Goal: Task Accomplishment & Management: Use online tool/utility

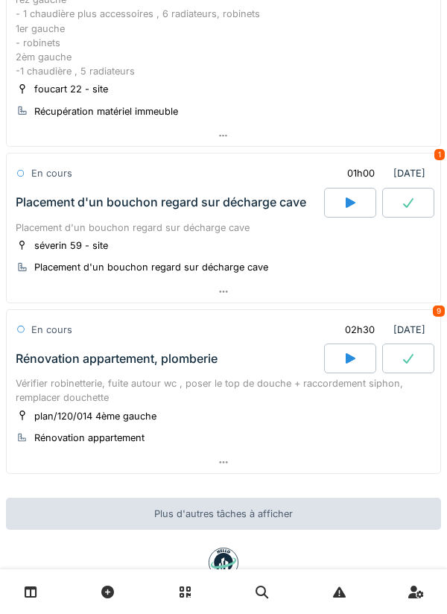
scroll to position [230, 0]
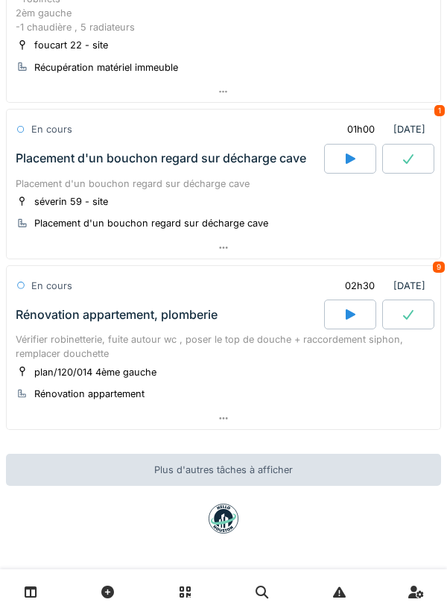
click at [390, 258] on div at bounding box center [223, 248] width 433 height 22
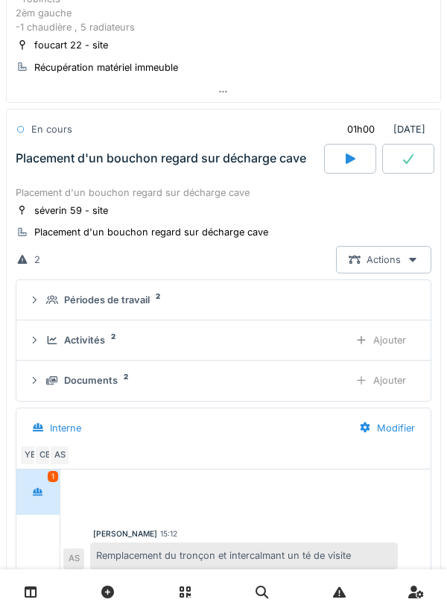
scroll to position [279, 0]
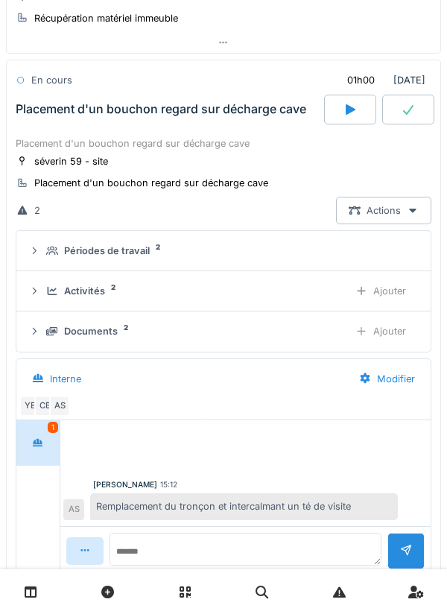
click at [333, 302] on div "Activités 2 Ajouter" at bounding box center [223, 291] width 390 height 28
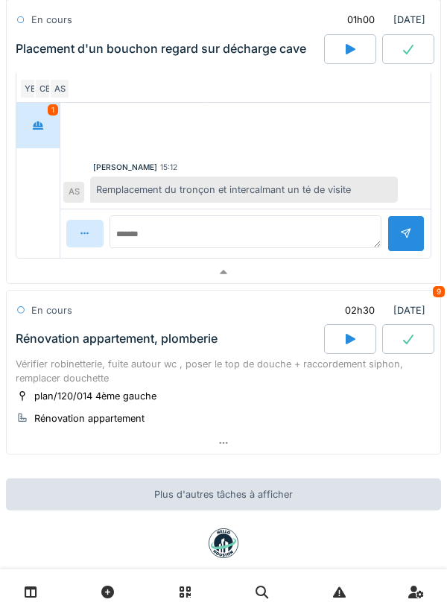
scroll to position [707, 0]
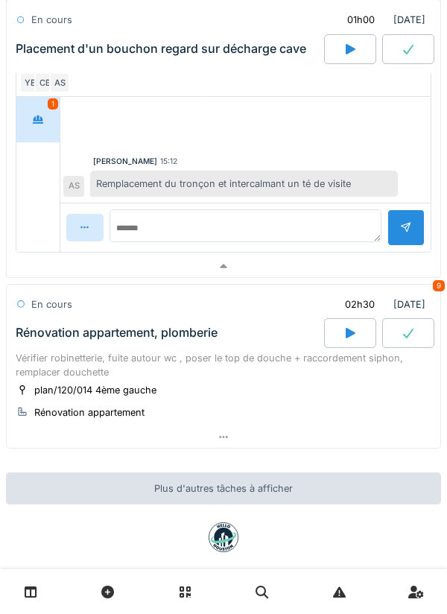
click at [359, 258] on div at bounding box center [223, 266] width 433 height 22
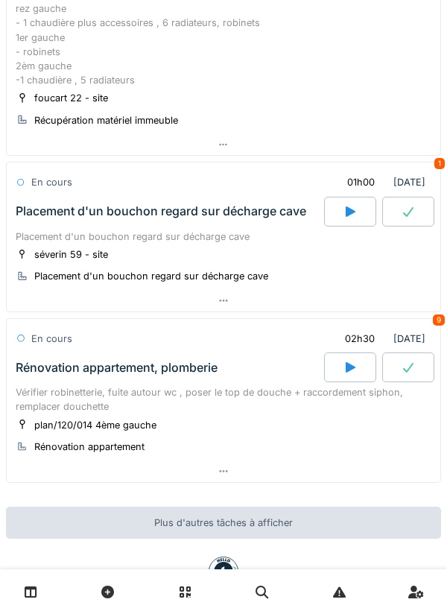
scroll to position [0, 0]
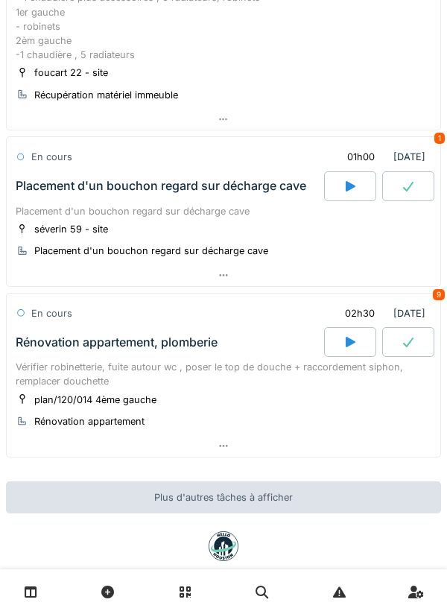
scroll to position [230, 0]
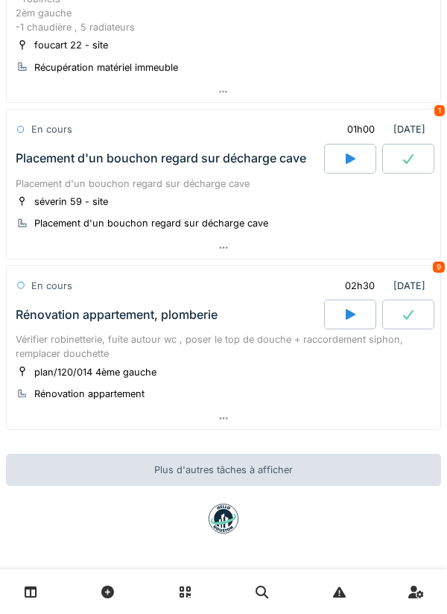
click at [317, 256] on div at bounding box center [223, 248] width 433 height 22
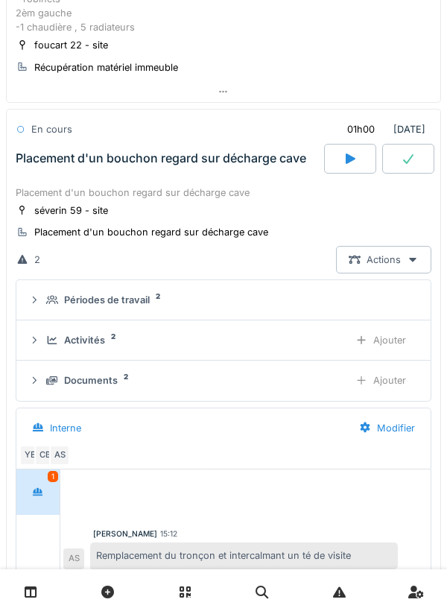
scroll to position [279, 0]
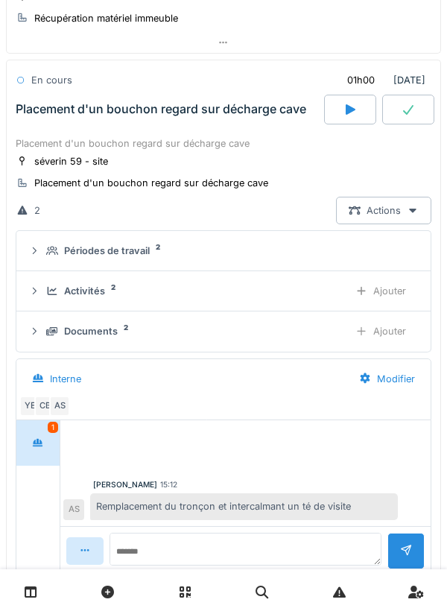
click at [303, 278] on div "Activités 2 Ajouter" at bounding box center [223, 291] width 390 height 28
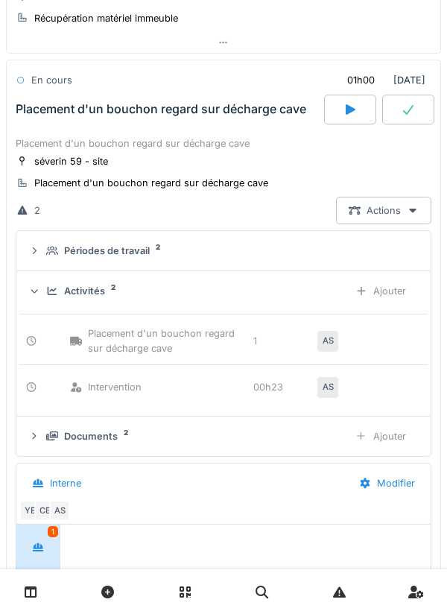
click at [315, 288] on div "Activités 2" at bounding box center [191, 291] width 290 height 14
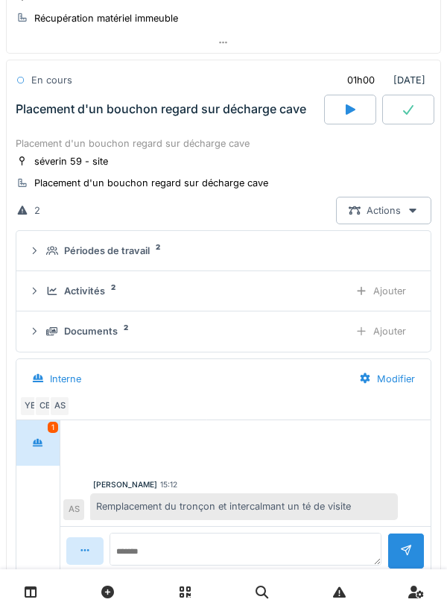
click at [395, 302] on div "Ajouter" at bounding box center [381, 291] width 76 height 28
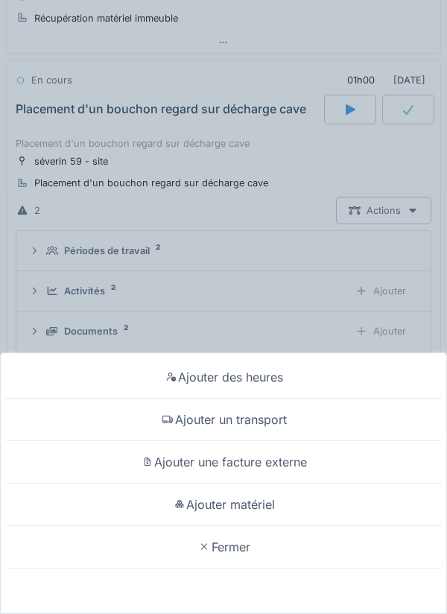
click at [346, 372] on div "Ajouter des heures" at bounding box center [223, 377] width 439 height 42
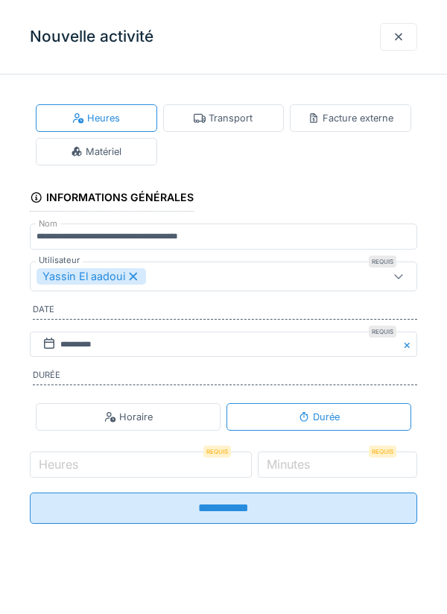
click at [69, 473] on label "Heures" at bounding box center [58, 464] width 45 height 18
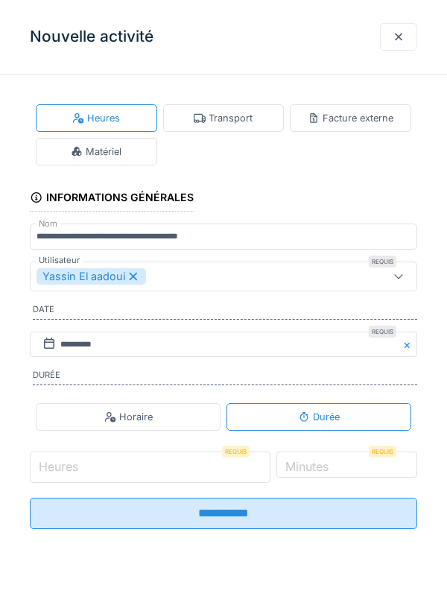
click at [69, 474] on input "Heures" at bounding box center [150, 466] width 241 height 31
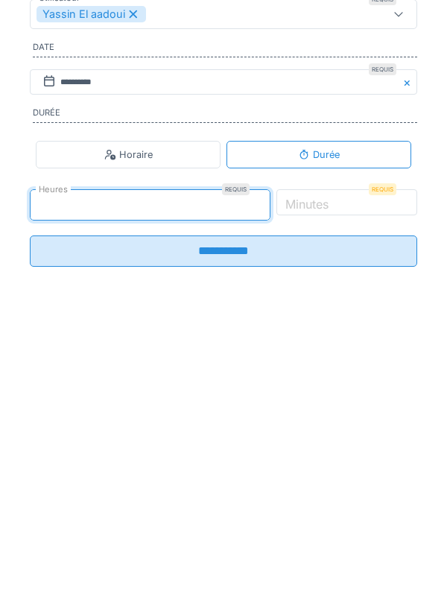
type input "*"
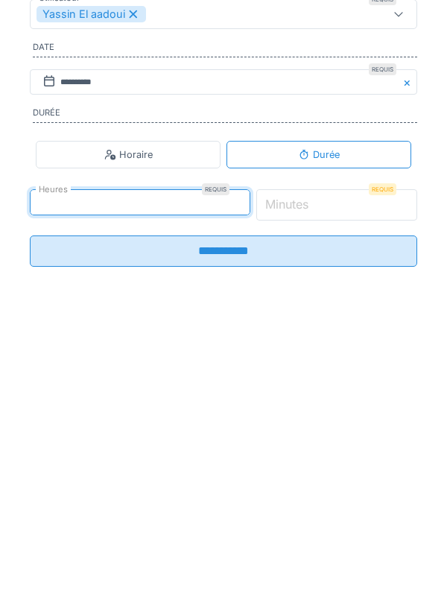
click at [394, 469] on input "*" at bounding box center [337, 466] width 162 height 31
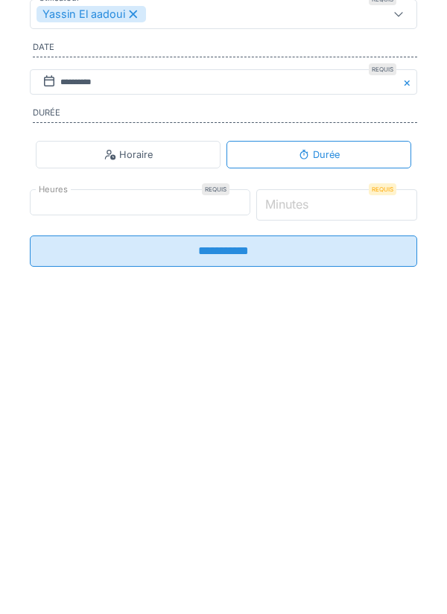
type input "*"
type input "**"
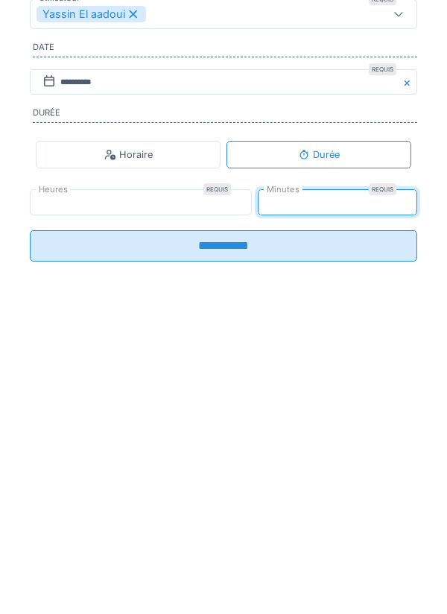
click at [368, 519] on input "**********" at bounding box center [223, 507] width 387 height 31
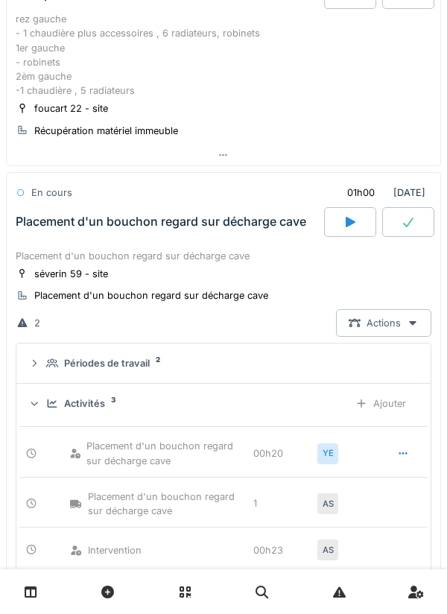
scroll to position [0, 0]
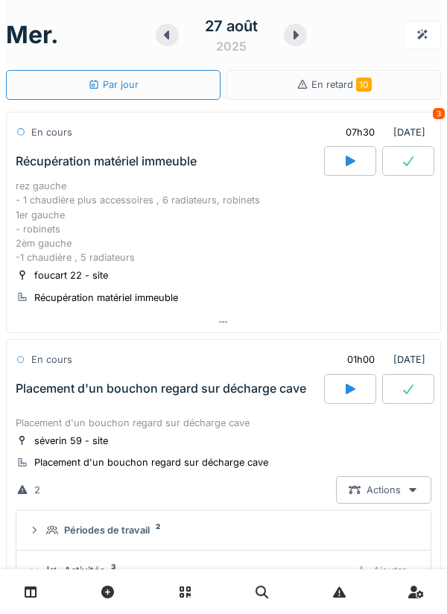
click at [365, 331] on div at bounding box center [223, 322] width 433 height 22
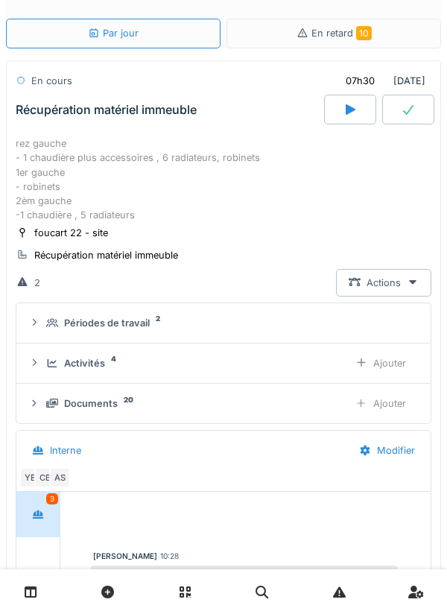
scroll to position [52, 0]
click at [393, 366] on div "Ajouter" at bounding box center [381, 363] width 76 height 28
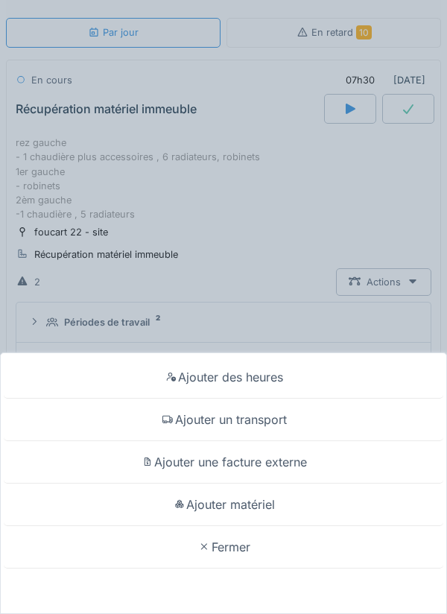
click at [363, 381] on div "Ajouter des heures" at bounding box center [223, 377] width 439 height 42
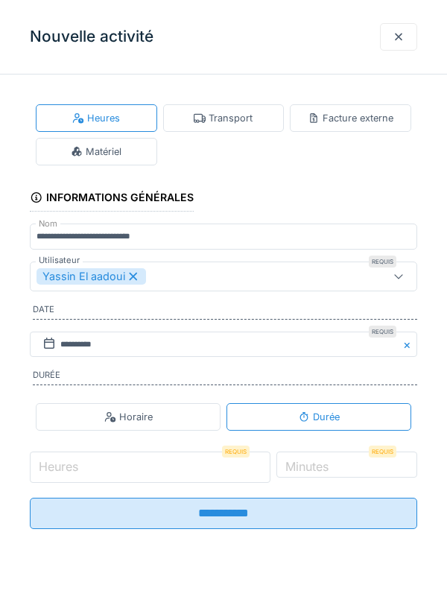
click at [83, 471] on input "Heures" at bounding box center [150, 466] width 241 height 31
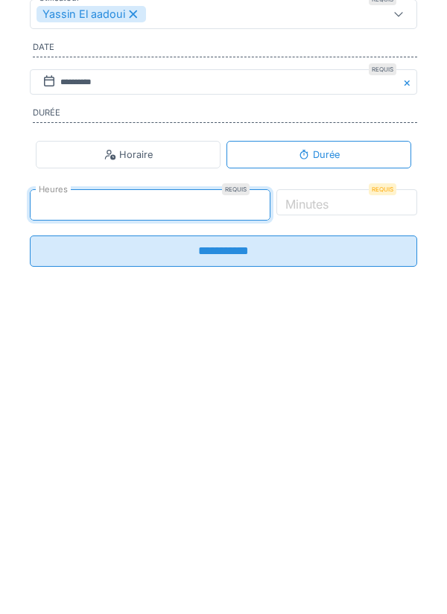
type input "*"
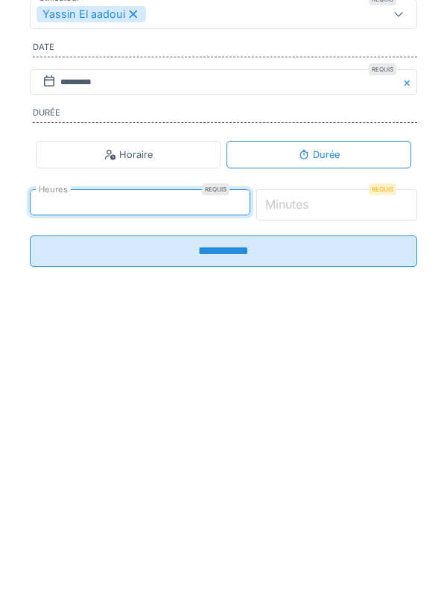
click at [372, 467] on input "*" at bounding box center [337, 466] width 162 height 31
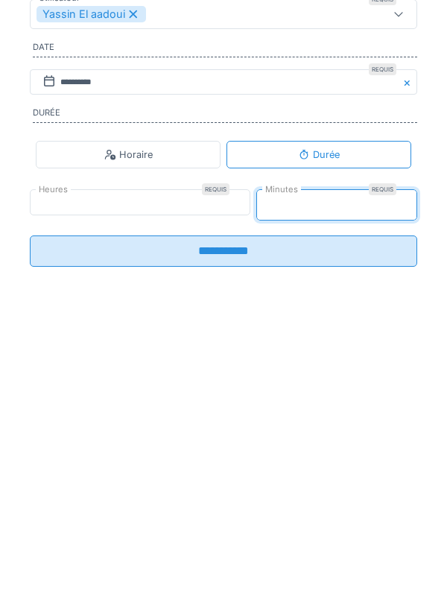
type input "**"
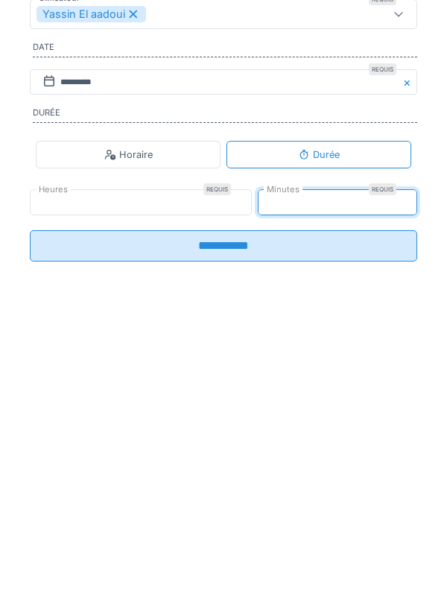
click at [337, 522] on input "**********" at bounding box center [223, 507] width 387 height 31
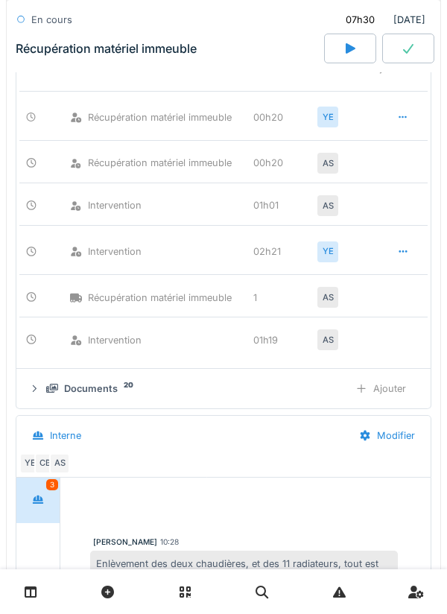
scroll to position [368, 0]
